Goal: Transaction & Acquisition: Purchase product/service

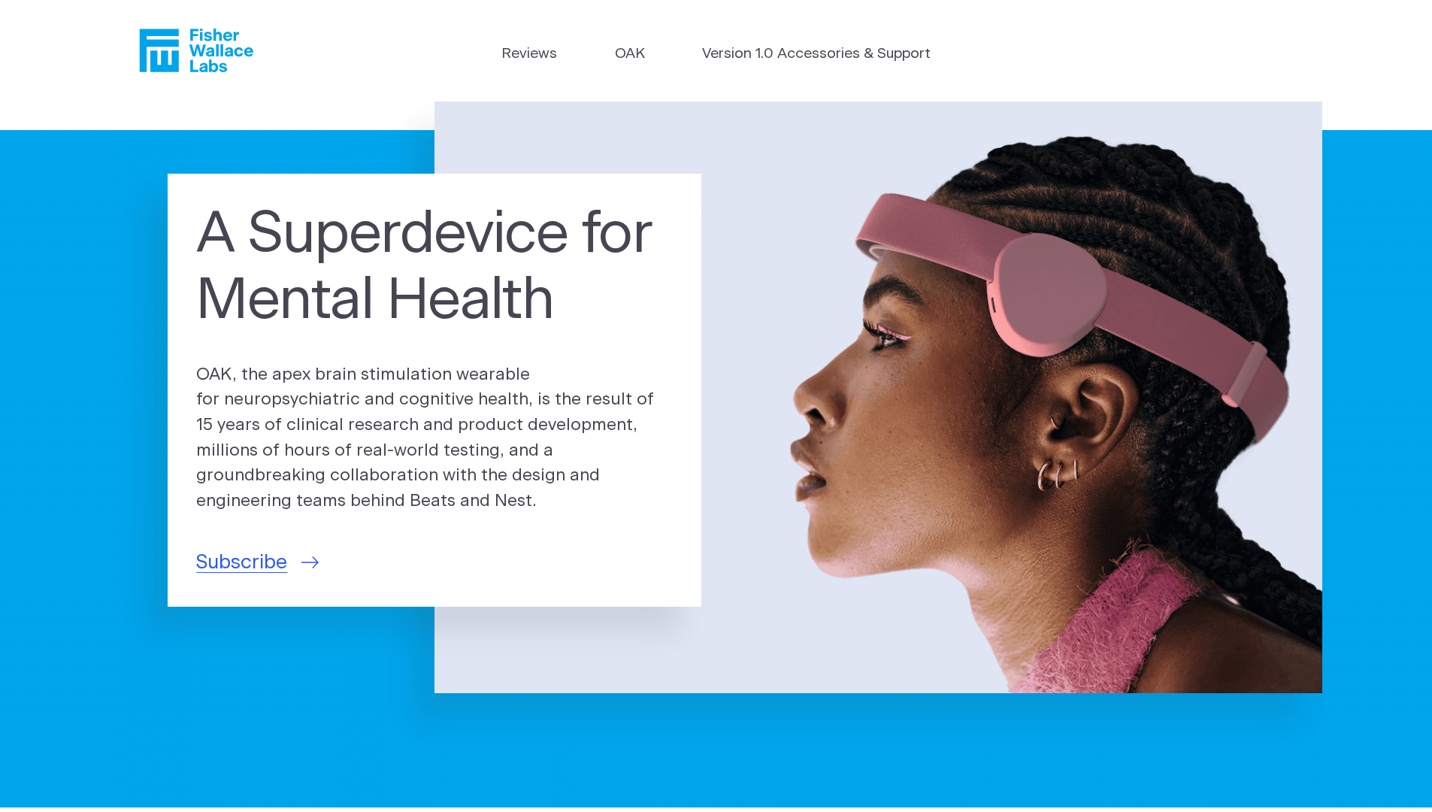
click at [241, 563] on span "Subscribe" at bounding box center [241, 562] width 91 height 29
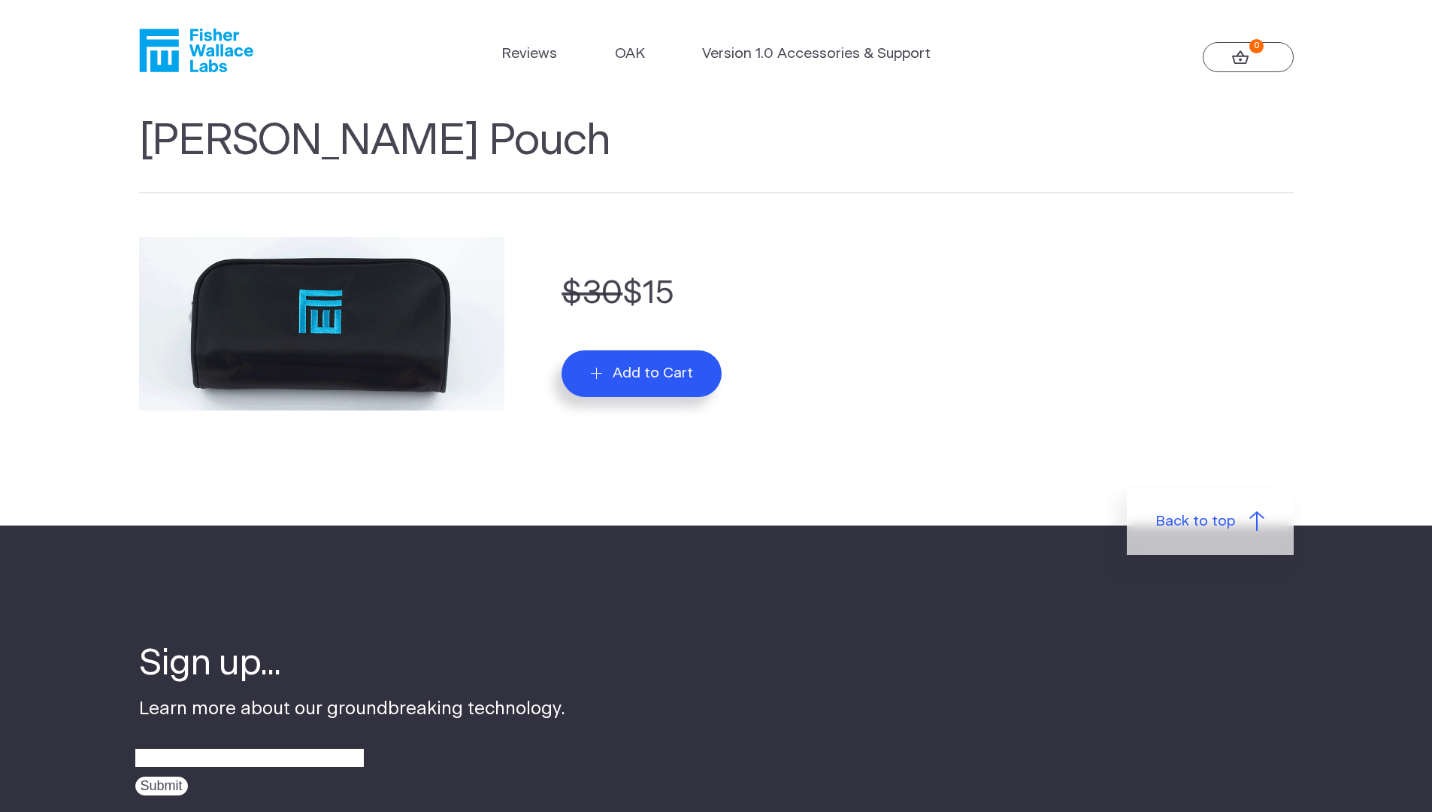
click at [693, 373] on span "Add to Cart" at bounding box center [653, 373] width 80 height 17
